Goal: Task Accomplishment & Management: Manage account settings

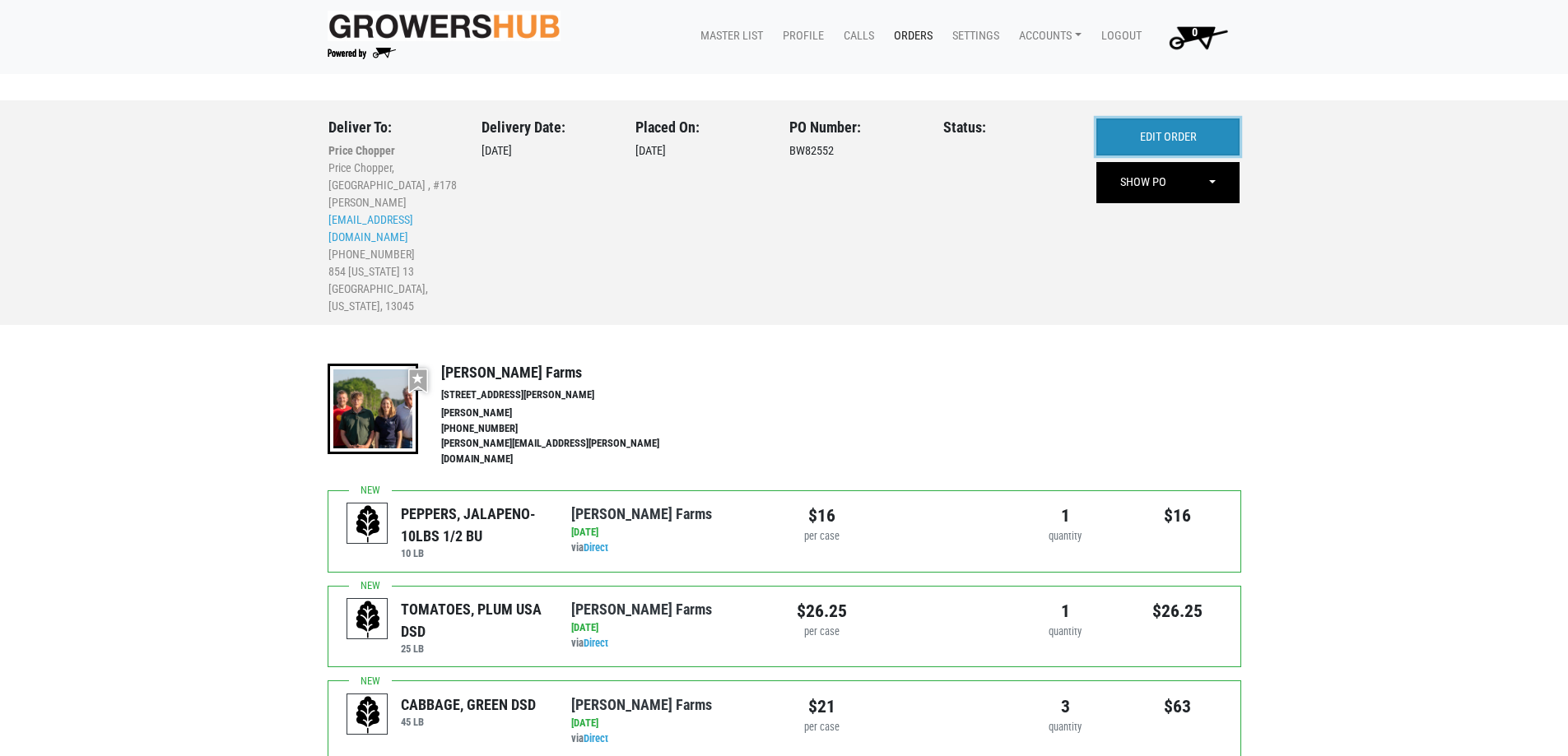
click at [1155, 136] on link "EDIT ORDER" at bounding box center [1168, 137] width 143 height 38
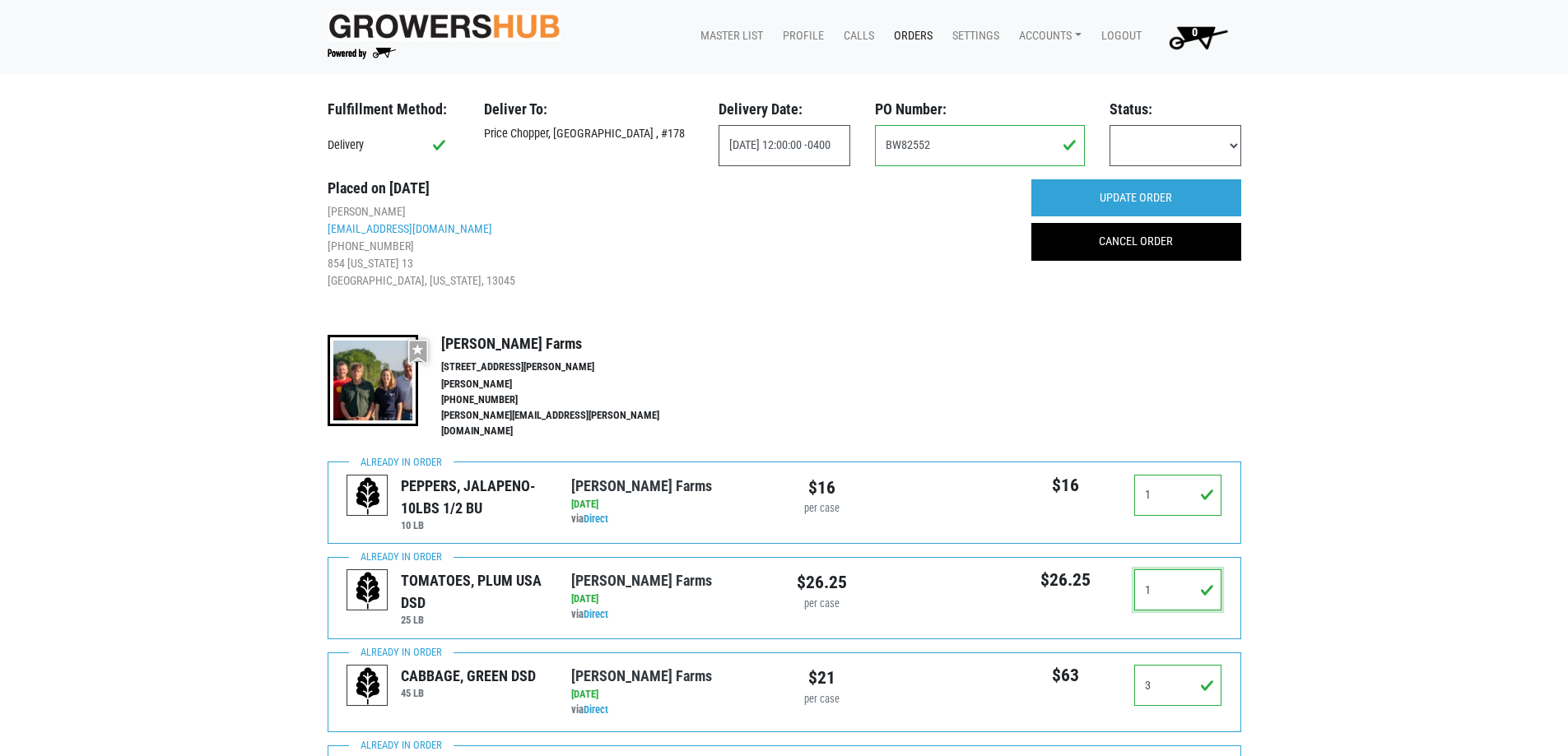
click at [1156, 579] on input "1" at bounding box center [1178, 589] width 88 height 41
click at [1157, 580] on input "1" at bounding box center [1178, 589] width 88 height 41
type input "0"
click at [1191, 192] on input "UPDATE ORDER" at bounding box center [1136, 199] width 210 height 38
